Goal: Information Seeking & Learning: Learn about a topic

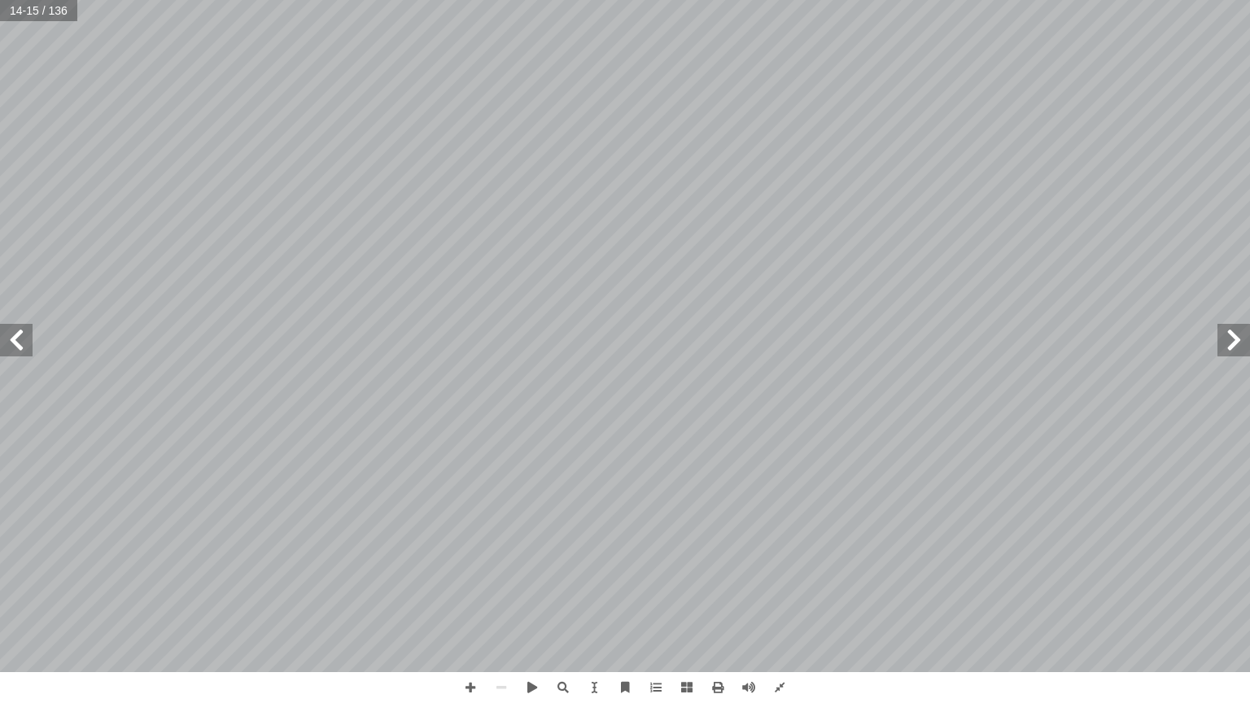
click at [27, 334] on span at bounding box center [16, 340] width 33 height 33
click at [15, 342] on span at bounding box center [16, 340] width 33 height 33
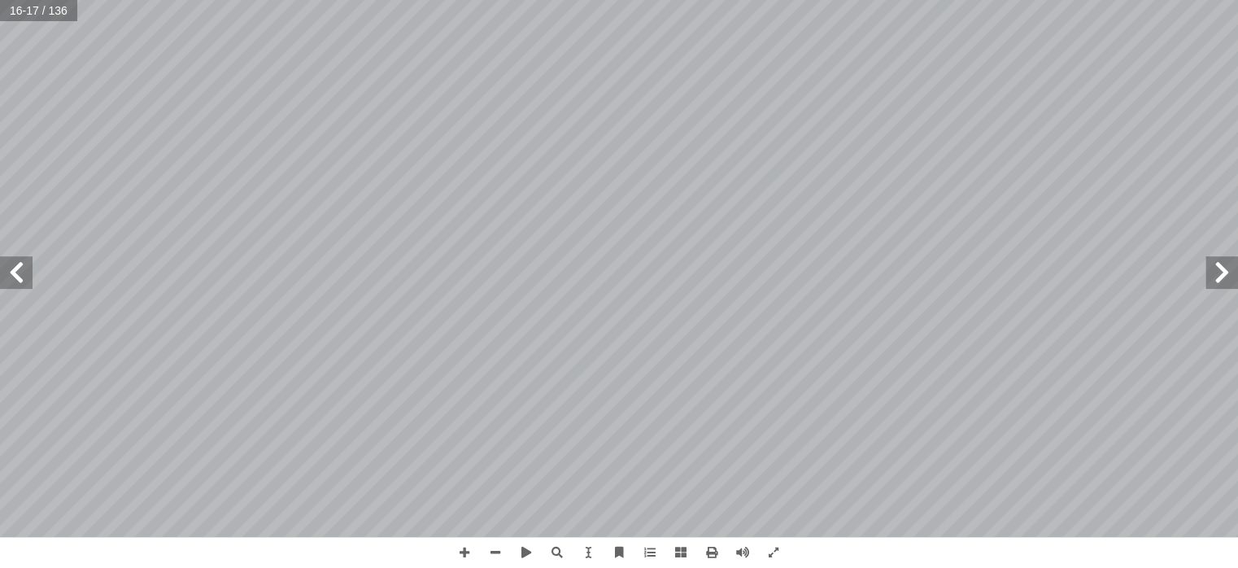
click at [19, 279] on span at bounding box center [16, 272] width 33 height 33
click at [1220, 276] on span at bounding box center [1222, 272] width 33 height 33
click at [1224, 281] on span at bounding box center [1222, 272] width 33 height 33
click at [16, 286] on span at bounding box center [16, 272] width 33 height 33
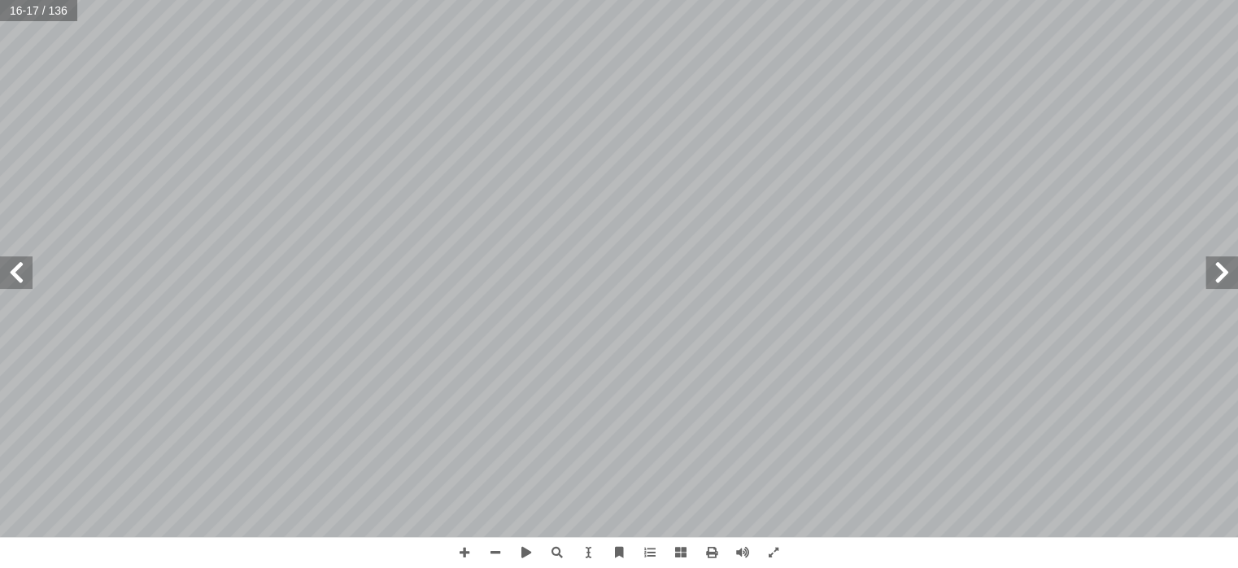
click at [23, 281] on span at bounding box center [16, 272] width 33 height 33
click at [1222, 273] on span at bounding box center [1222, 272] width 33 height 33
